Goal: Task Accomplishment & Management: Use online tool/utility

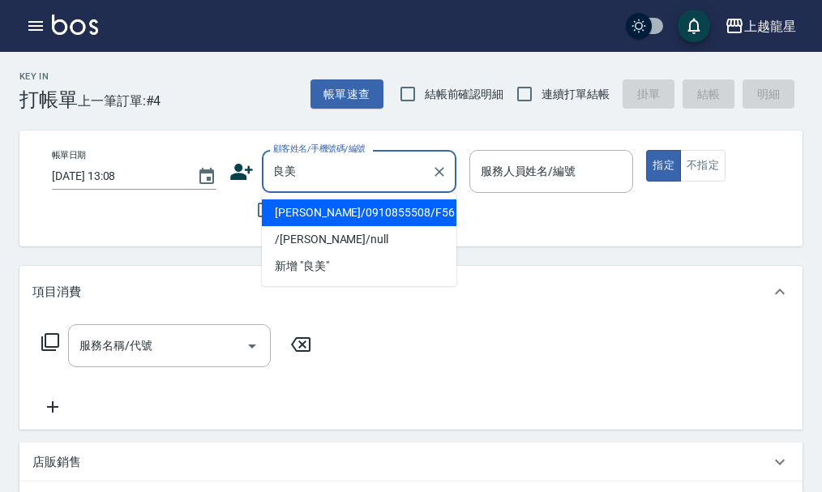
click at [336, 206] on li "王良美/0910855508/F56" at bounding box center [359, 212] width 195 height 27
type input "王良美/0910855508/F56"
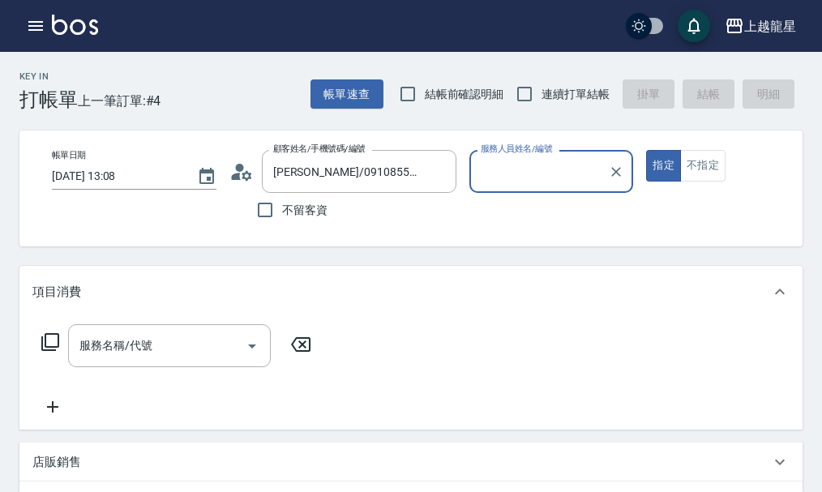
type input "馨華-6"
click at [247, 173] on icon at bounding box center [247, 175] width 10 height 10
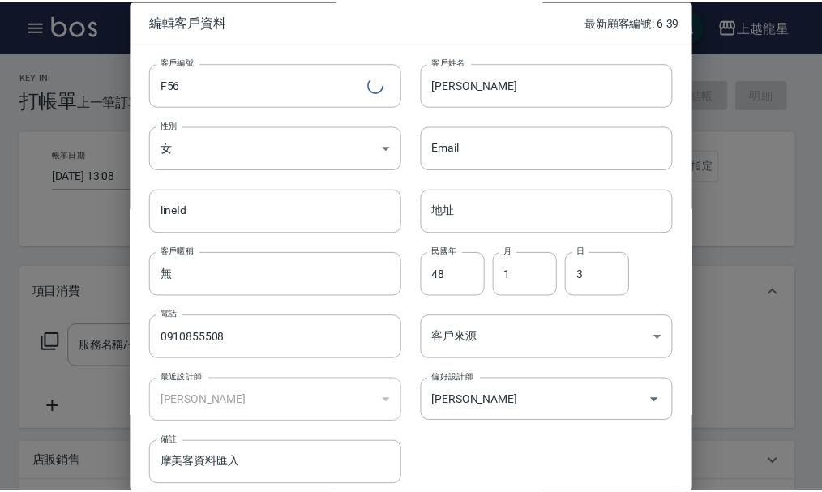
scroll to position [70, 0]
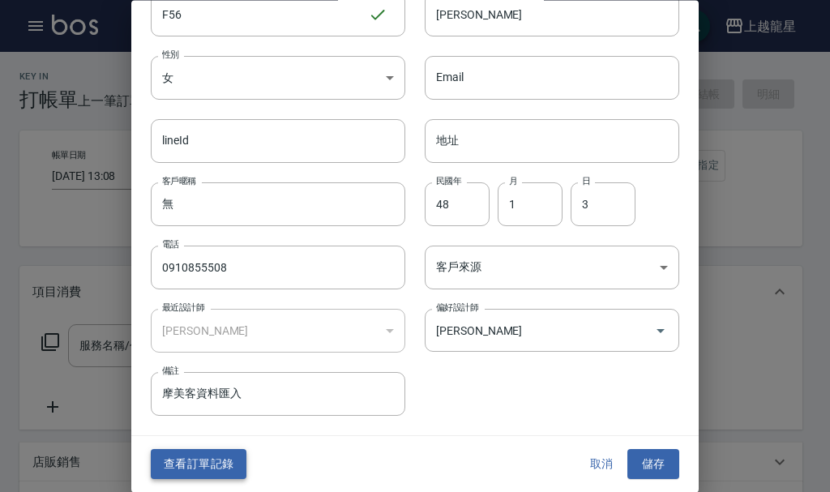
click at [191, 469] on button "查看訂單記錄" at bounding box center [199, 465] width 96 height 30
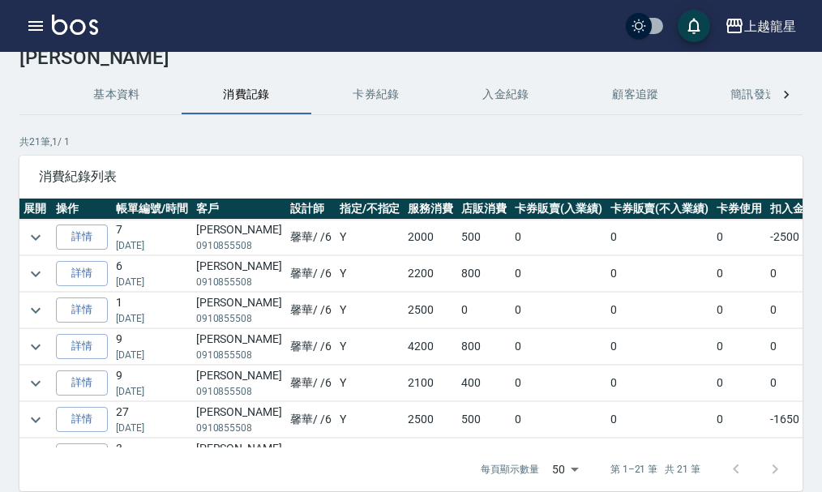
scroll to position [81, 0]
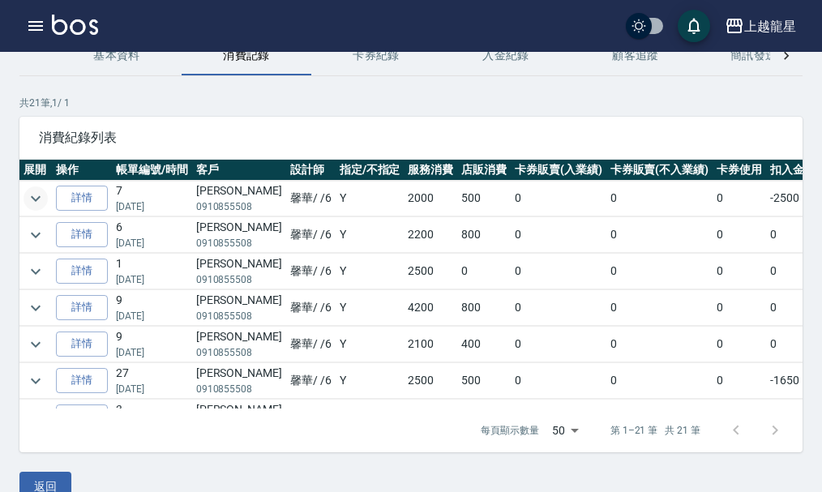
click at [33, 194] on icon "expand row" at bounding box center [35, 198] width 19 height 19
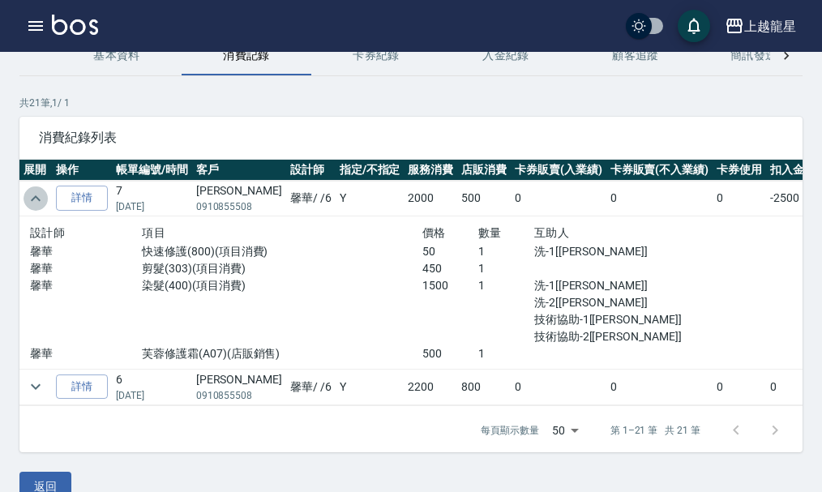
click at [34, 194] on icon "expand row" at bounding box center [35, 198] width 19 height 19
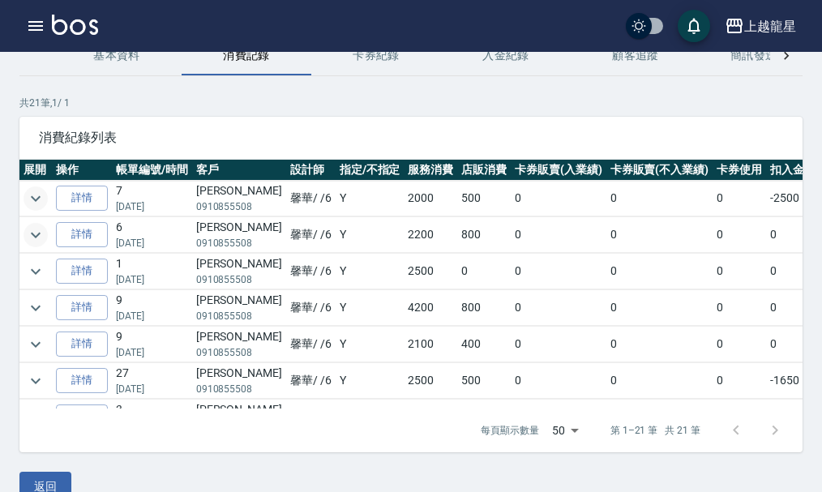
click at [36, 237] on icon "expand row" at bounding box center [36, 235] width 10 height 6
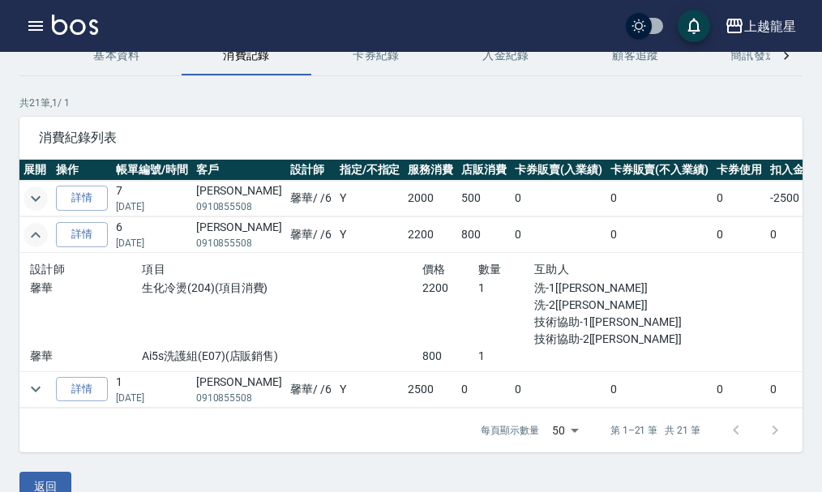
click at [36, 237] on icon "expand row" at bounding box center [35, 234] width 19 height 19
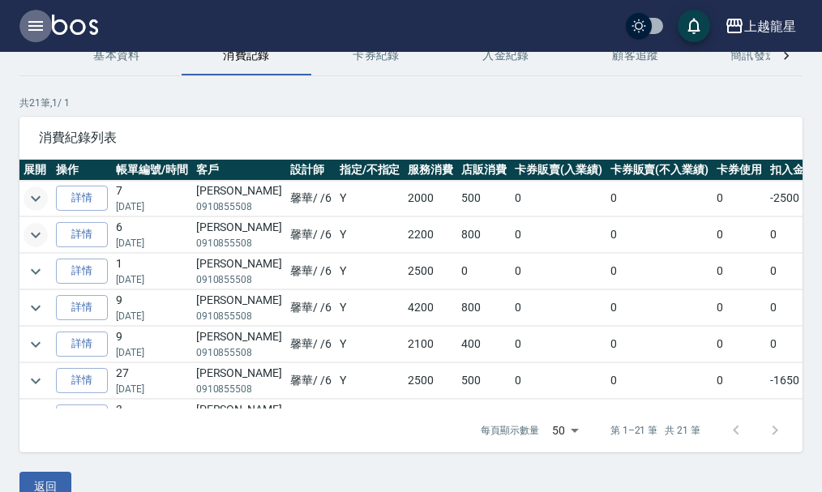
click at [37, 24] on icon "button" at bounding box center [35, 25] width 19 height 19
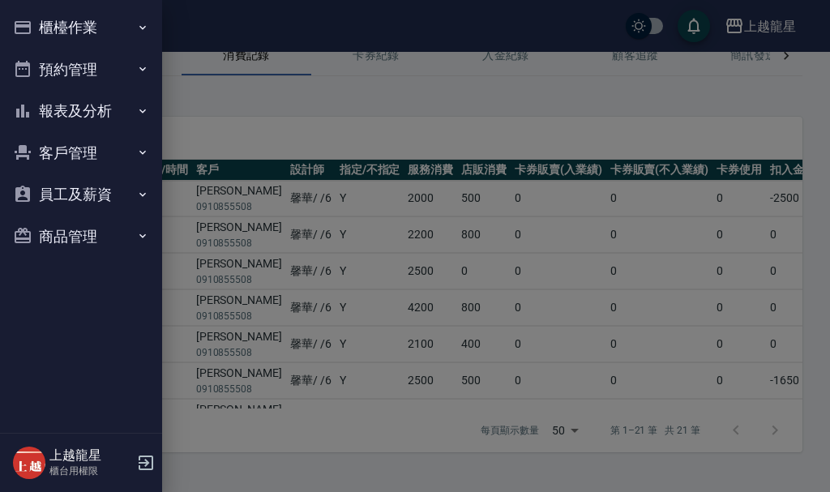
click at [37, 24] on button "櫃檯作業" at bounding box center [80, 27] width 149 height 42
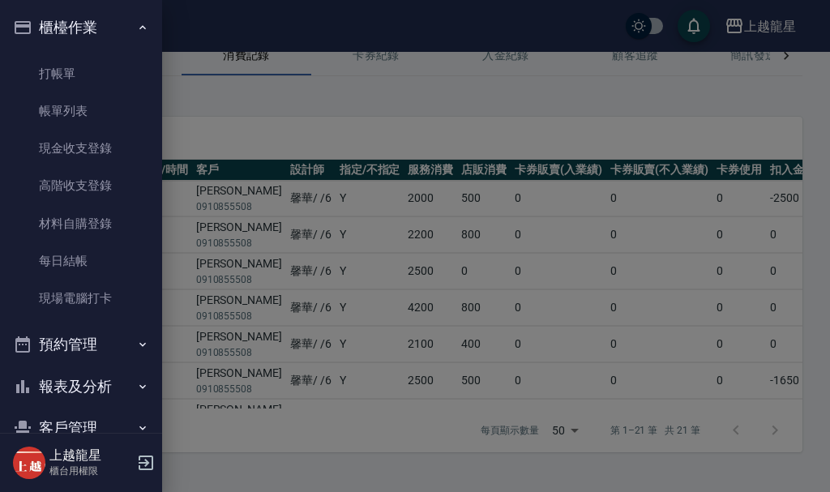
click at [183, 101] on div at bounding box center [415, 246] width 830 height 492
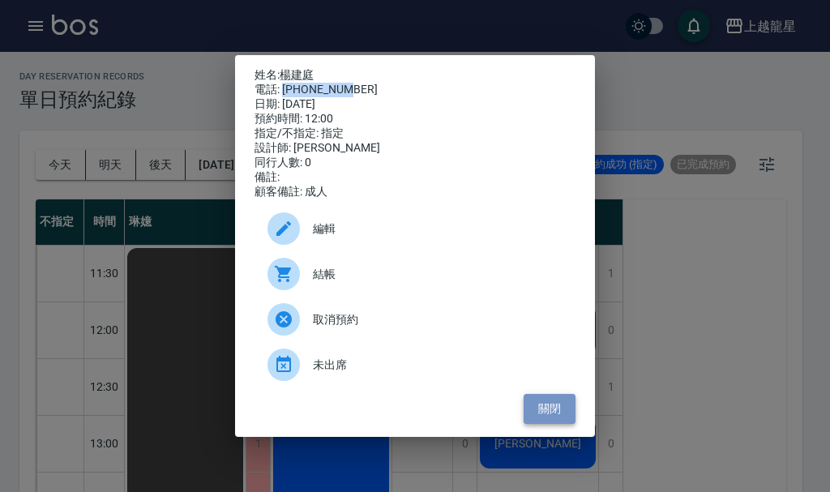
click at [572, 416] on button "關閉" at bounding box center [550, 409] width 52 height 30
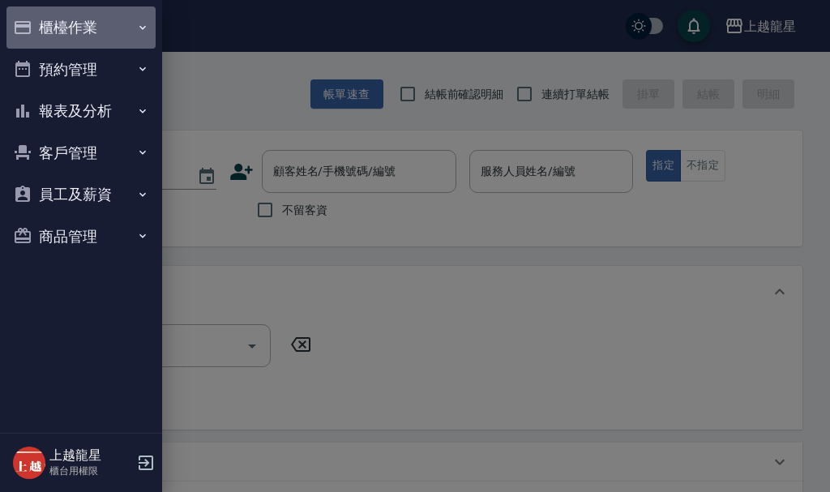
click at [66, 38] on button "櫃檯作業" at bounding box center [80, 27] width 149 height 42
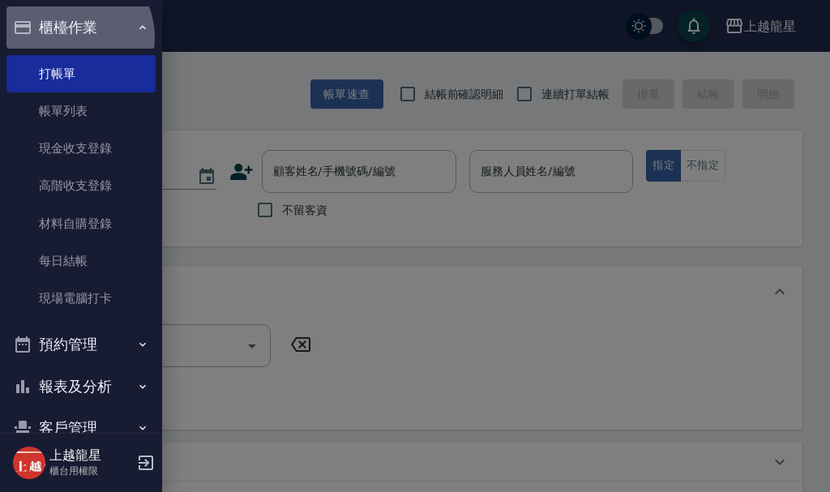
click at [66, 38] on button "櫃檯作業" at bounding box center [80, 27] width 149 height 42
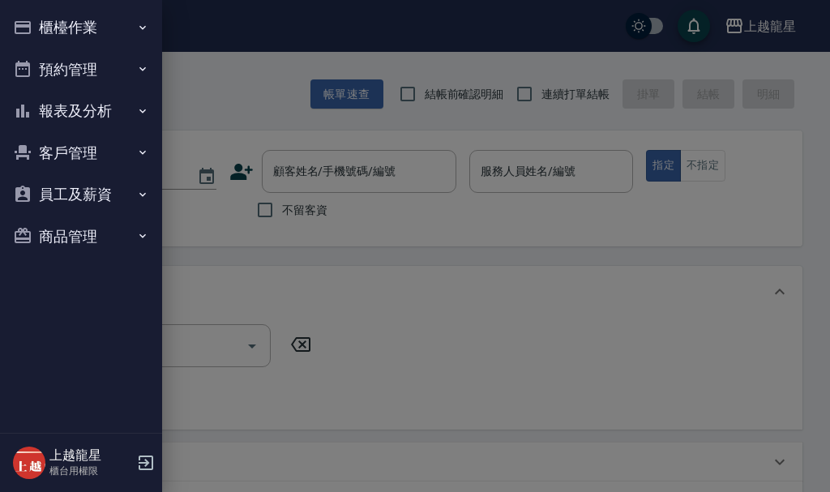
click at [62, 66] on button "預約管理" at bounding box center [80, 70] width 149 height 42
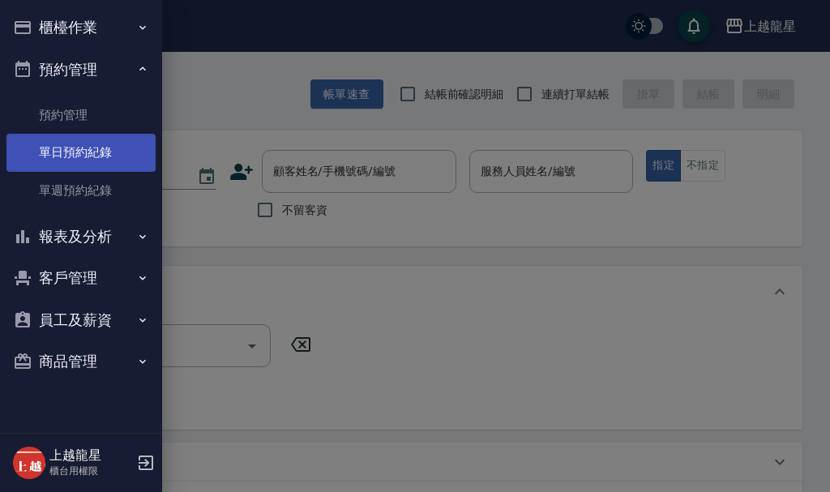
click at [65, 162] on link "單日預約紀錄" at bounding box center [80, 152] width 149 height 37
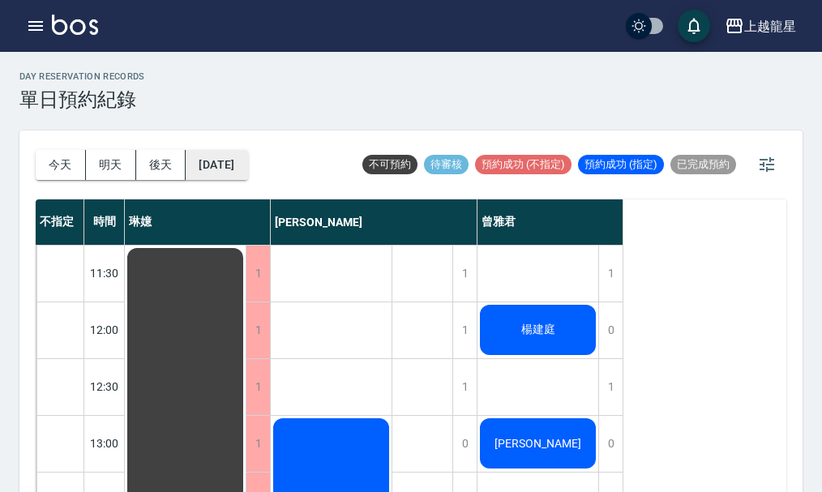
click at [233, 169] on button "2025/09/18" at bounding box center [217, 165] width 62 height 30
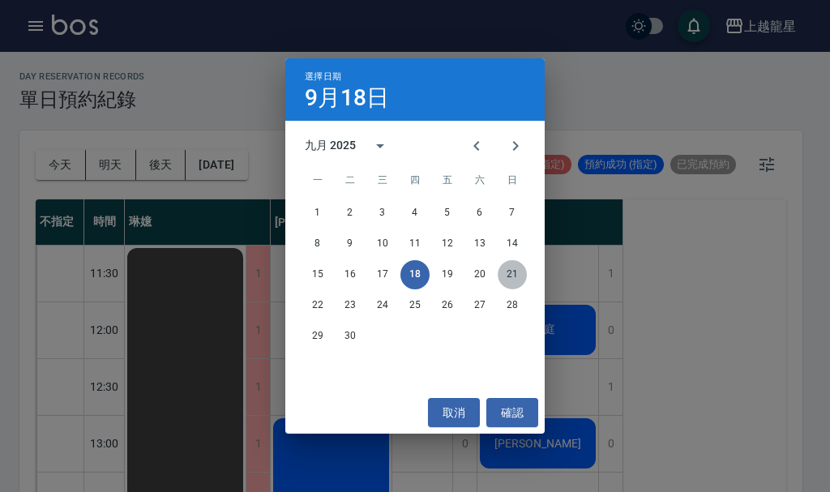
click at [511, 274] on button "21" at bounding box center [512, 274] width 29 height 29
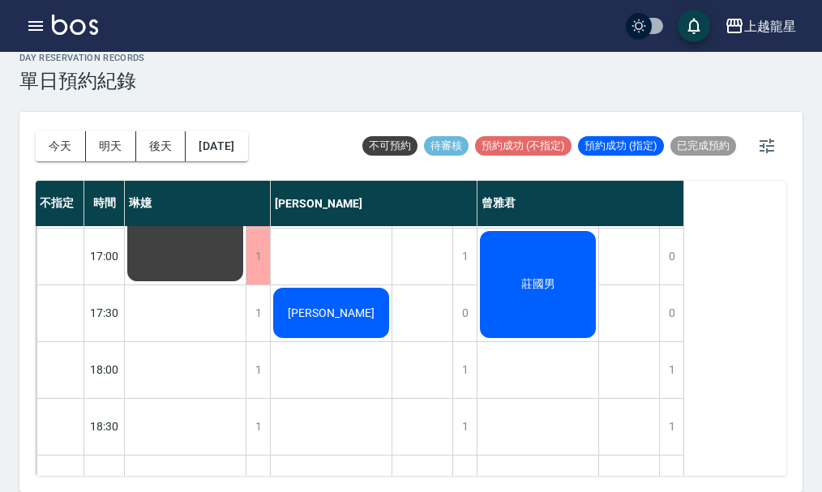
scroll to position [542, 0]
